Goal: Information Seeking & Learning: Learn about a topic

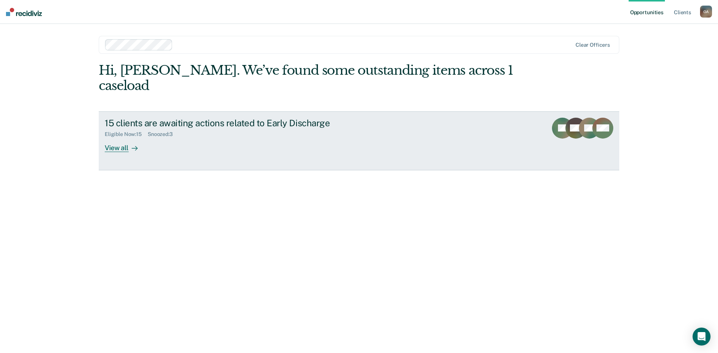
click at [114, 147] on div "View all" at bounding box center [126, 145] width 42 height 15
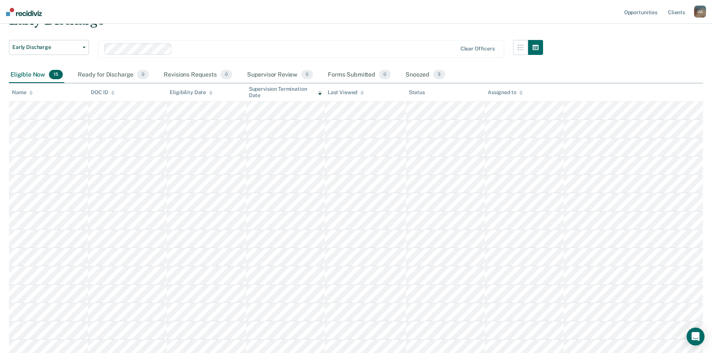
scroll to position [37, 0]
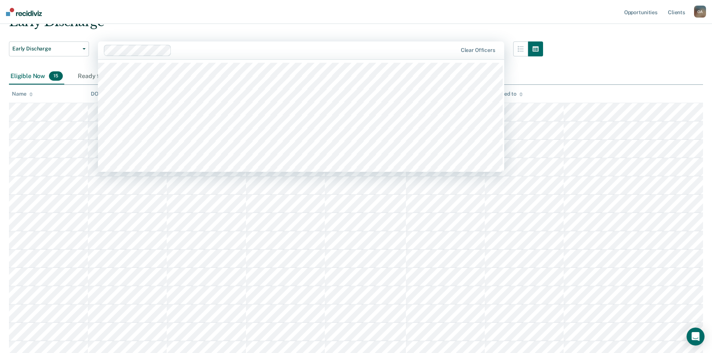
click at [186, 48] on div at bounding box center [316, 50] width 282 height 9
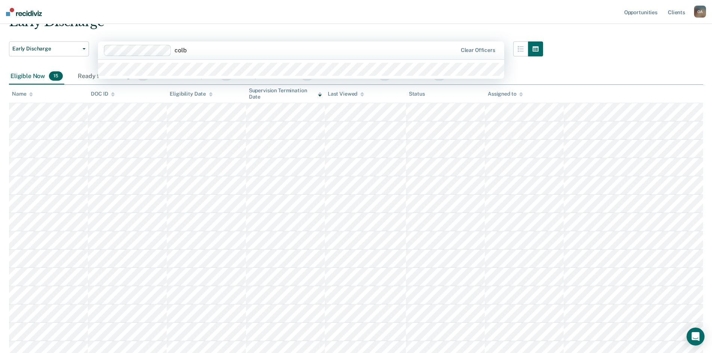
type input "colby"
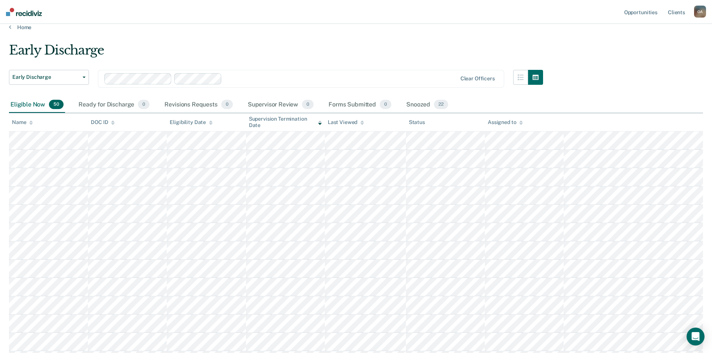
scroll to position [0, 0]
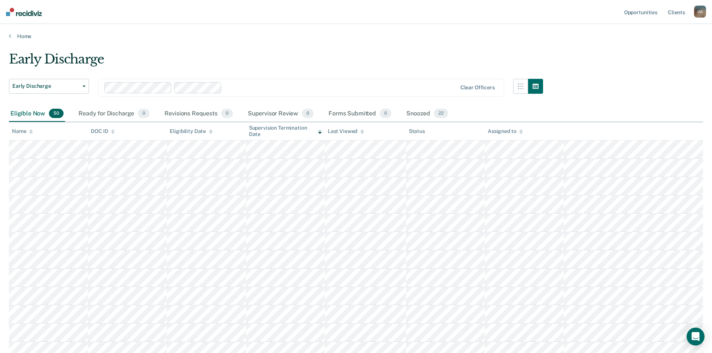
click at [30, 133] on icon at bounding box center [31, 131] width 4 height 5
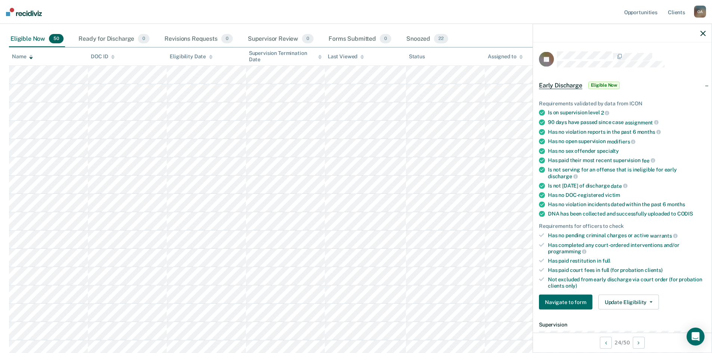
click at [700, 31] on div at bounding box center [622, 33] width 179 height 19
click at [705, 33] on icon "button" at bounding box center [703, 33] width 5 height 5
